Goal: Transaction & Acquisition: Purchase product/service

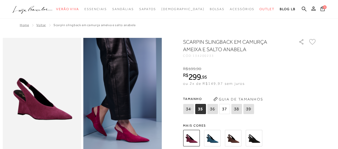
click at [225, 109] on span "37" at bounding box center [224, 109] width 11 height 10
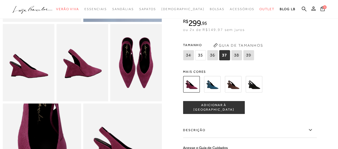
scroll to position [214, 0]
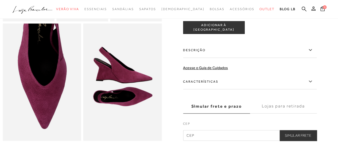
click at [314, 53] on icon at bounding box center [310, 50] width 6 height 7
click at [0, 0] on input "Descrição" at bounding box center [0, 0] width 0 height 0
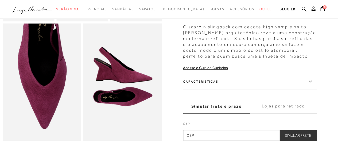
scroll to position [241, 0]
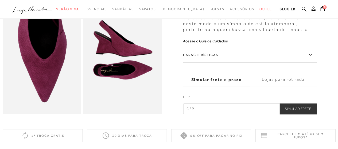
click at [312, 56] on icon at bounding box center [310, 55] width 3 height 2
click at [0, 0] on input "Características" at bounding box center [0, 0] width 0 height 0
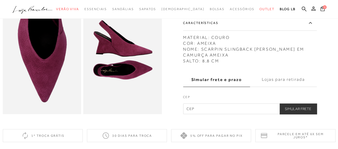
click at [313, 26] on icon at bounding box center [310, 23] width 6 height 7
click at [0, 0] on input "Características" at bounding box center [0, 0] width 0 height 0
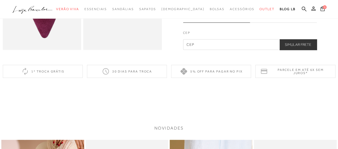
scroll to position [321, 0]
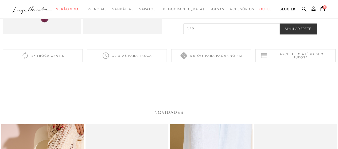
click at [217, 34] on input "text" at bounding box center [250, 29] width 134 height 11
type input "31030-170"
click at [305, 34] on button "Simular Frete" at bounding box center [298, 29] width 37 height 11
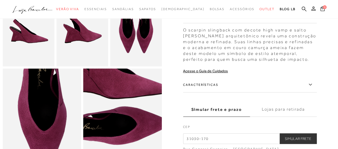
scroll to position [160, 0]
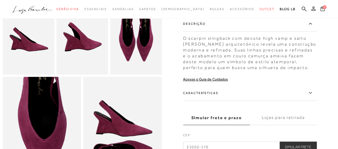
click at [43, 50] on img at bounding box center [29, 36] width 52 height 78
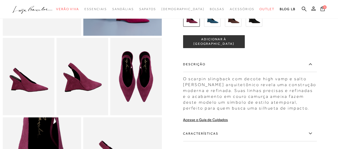
scroll to position [80, 0]
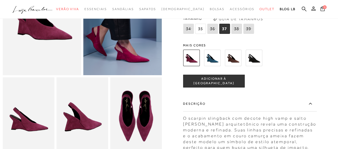
click at [237, 62] on img at bounding box center [233, 58] width 17 height 17
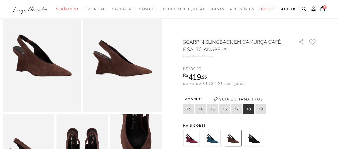
scroll to position [53, 0]
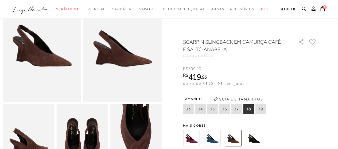
click at [191, 137] on img at bounding box center [191, 138] width 17 height 17
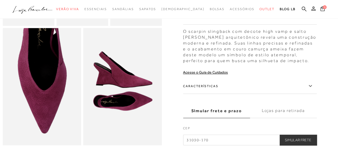
scroll to position [267, 0]
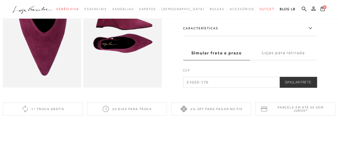
click at [278, 60] on label "Lojas para retirada" at bounding box center [283, 53] width 67 height 14
click at [0, 0] on input "Lojas para retirada" at bounding box center [0, 0] width 0 height 0
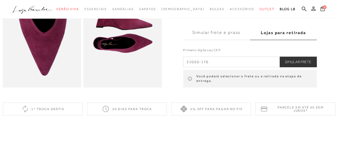
click at [287, 40] on label "Lojas para retirada" at bounding box center [283, 33] width 67 height 14
click at [0, 0] on input "Lojas para retirada" at bounding box center [0, 0] width 0 height 0
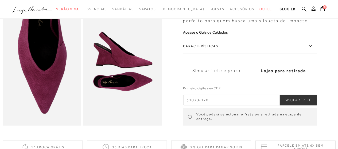
scroll to position [241, 0]
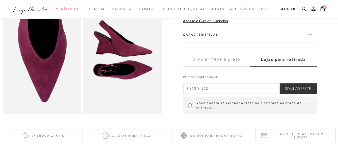
click at [289, 67] on label "Lojas para retirada" at bounding box center [283, 59] width 67 height 14
click at [0, 0] on input "Lojas para retirada" at bounding box center [0, 0] width 0 height 0
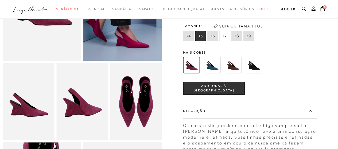
scroll to position [80, 0]
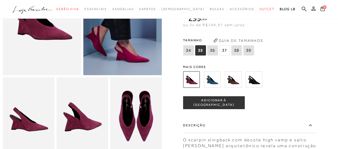
click at [225, 56] on span "37" at bounding box center [224, 50] width 11 height 10
click at [227, 108] on span "ADICIONAR À [GEOGRAPHIC_DATA]" at bounding box center [213, 102] width 61 height 9
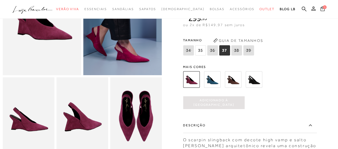
click at [321, 10] on icon at bounding box center [322, 8] width 4 height 5
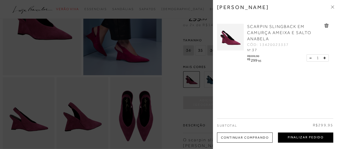
click at [307, 139] on button "Finalizar Pedido" at bounding box center [305, 138] width 55 height 10
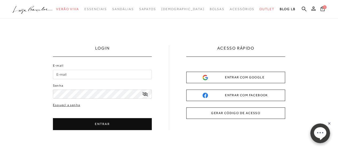
click at [239, 112] on button "GERAR CÓDIGO DE ACESSO" at bounding box center [235, 113] width 99 height 11
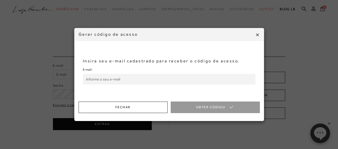
click at [125, 78] on input "E-mail:" at bounding box center [169, 79] width 173 height 11
type input "[EMAIL_ADDRESS][DOMAIN_NAME]"
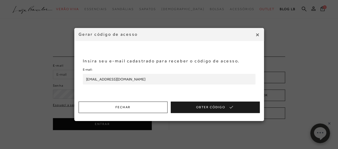
click at [214, 109] on button "Obter Código" at bounding box center [215, 107] width 89 height 11
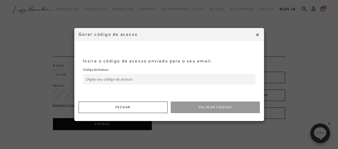
click at [130, 78] on input "Código de Acesso:" at bounding box center [169, 79] width 173 height 11
paste input "248872825"
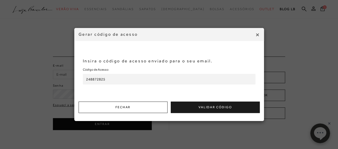
type input "248872825"
click at [196, 109] on button "Validar Código" at bounding box center [215, 107] width 89 height 11
